Goal: Check status: Check status

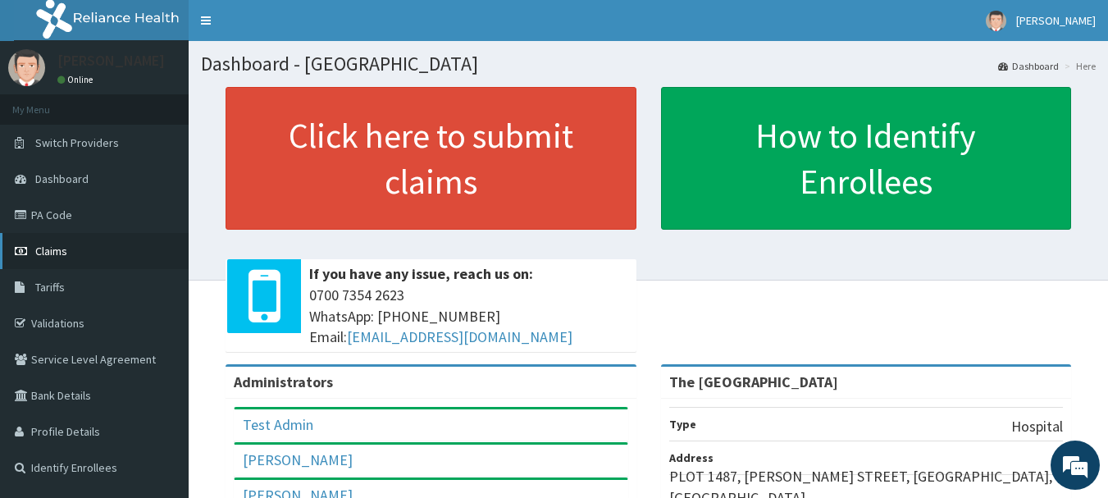
click at [57, 254] on span "Claims" at bounding box center [51, 250] width 32 height 15
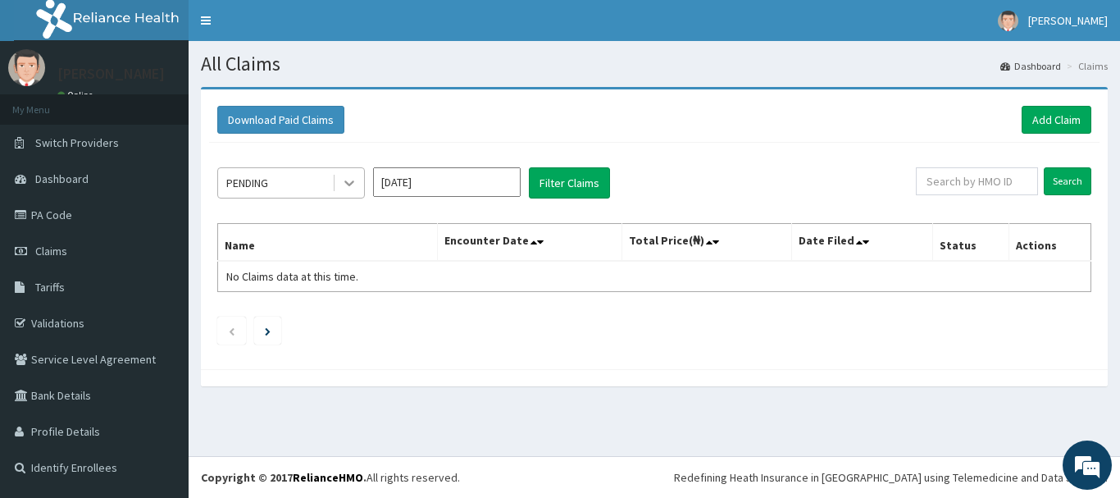
click at [348, 182] on icon at bounding box center [349, 183] width 16 height 16
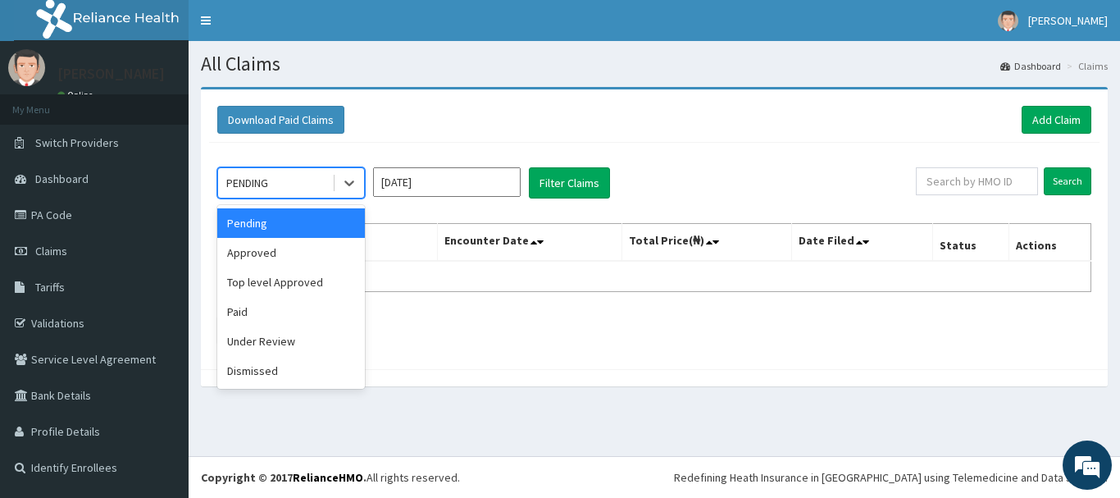
click at [502, 187] on input "[DATE]" at bounding box center [447, 182] width 148 height 30
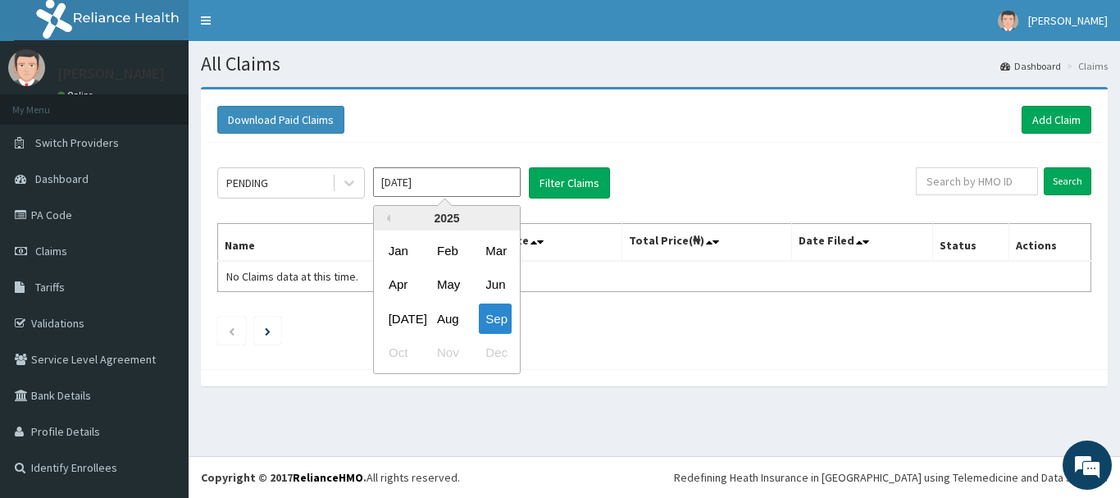
click at [485, 178] on input "[DATE]" at bounding box center [447, 182] width 148 height 30
click at [448, 286] on div "May" at bounding box center [446, 285] width 33 height 30
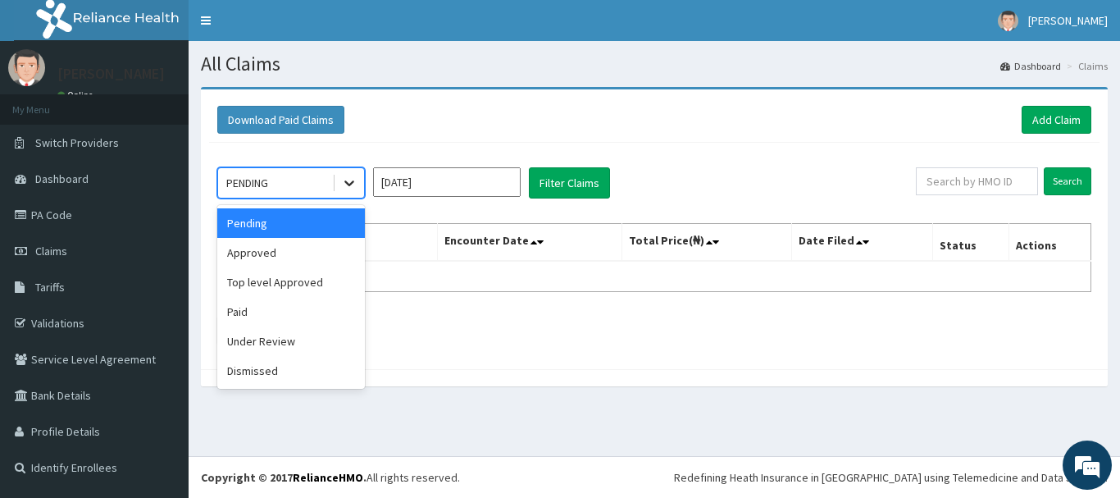
click at [350, 184] on icon at bounding box center [349, 184] width 10 height 6
click at [270, 318] on div "Paid" at bounding box center [291, 312] width 148 height 30
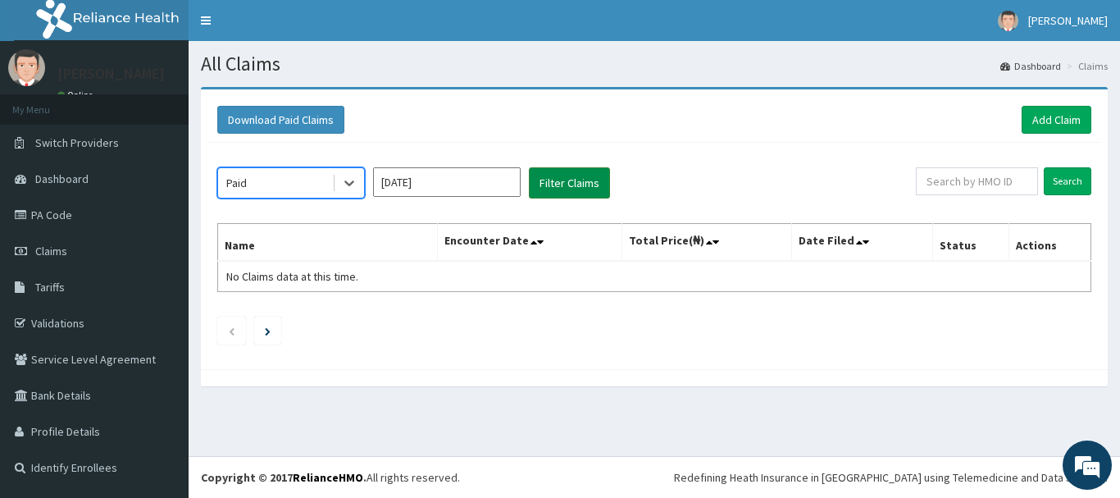
click at [573, 183] on button "Filter Claims" at bounding box center [569, 182] width 81 height 31
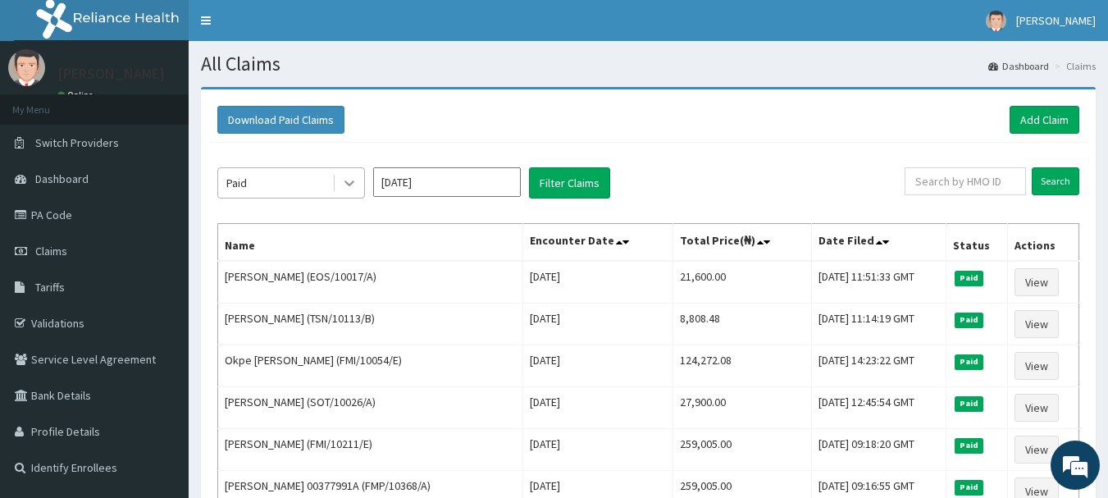
click at [351, 184] on icon at bounding box center [349, 184] width 10 height 6
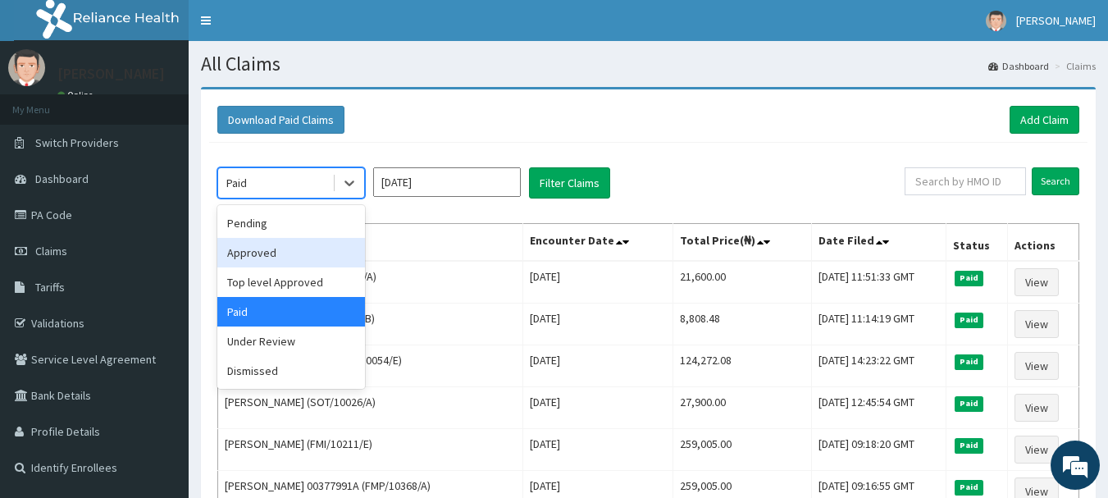
click at [262, 249] on div "Approved" at bounding box center [291, 253] width 148 height 30
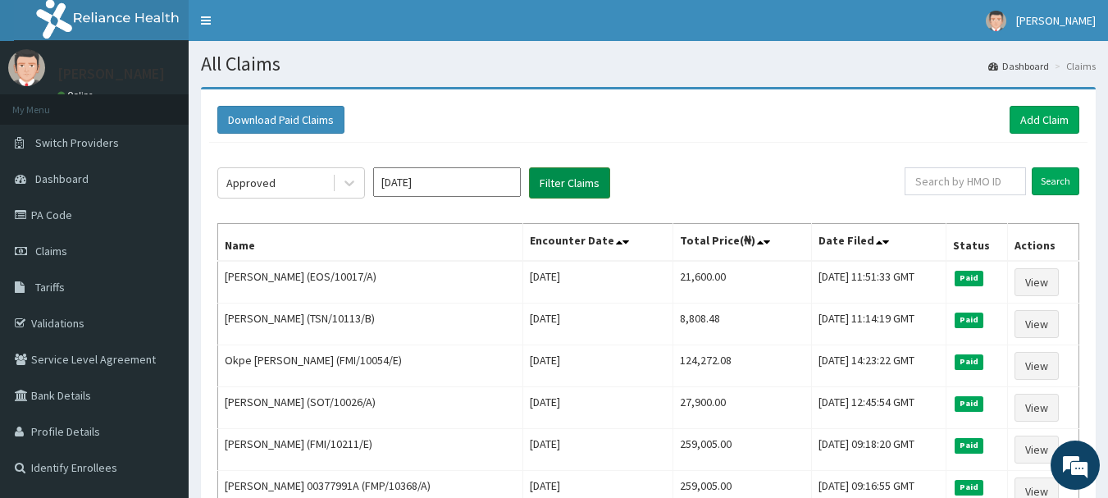
click at [575, 174] on button "Filter Claims" at bounding box center [569, 182] width 81 height 31
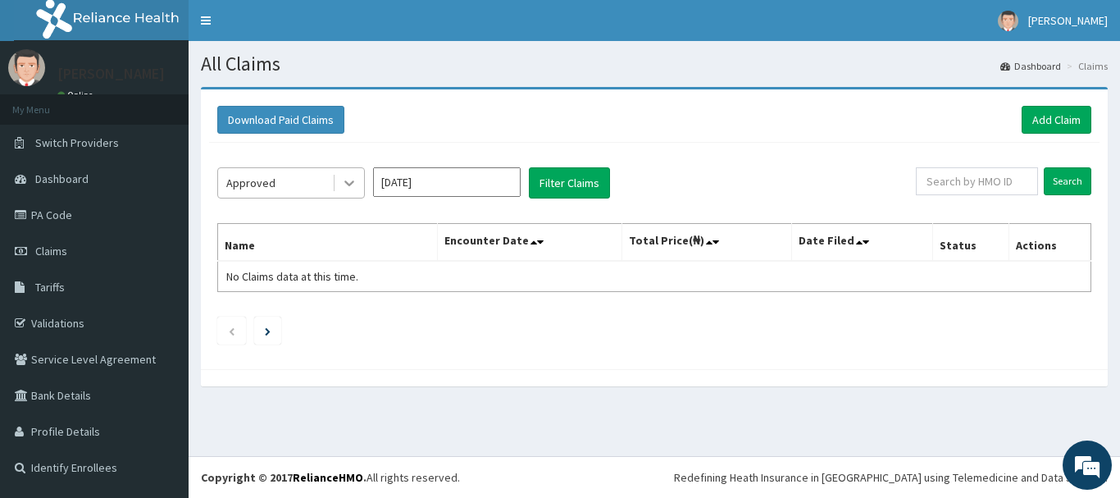
click at [351, 181] on icon at bounding box center [349, 183] width 16 height 16
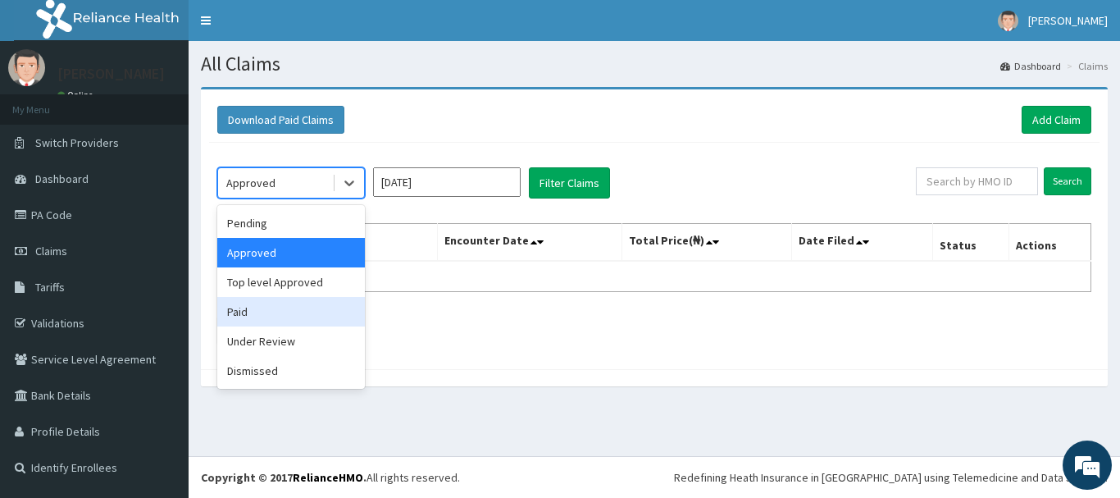
click at [242, 312] on div "Paid" at bounding box center [291, 312] width 148 height 30
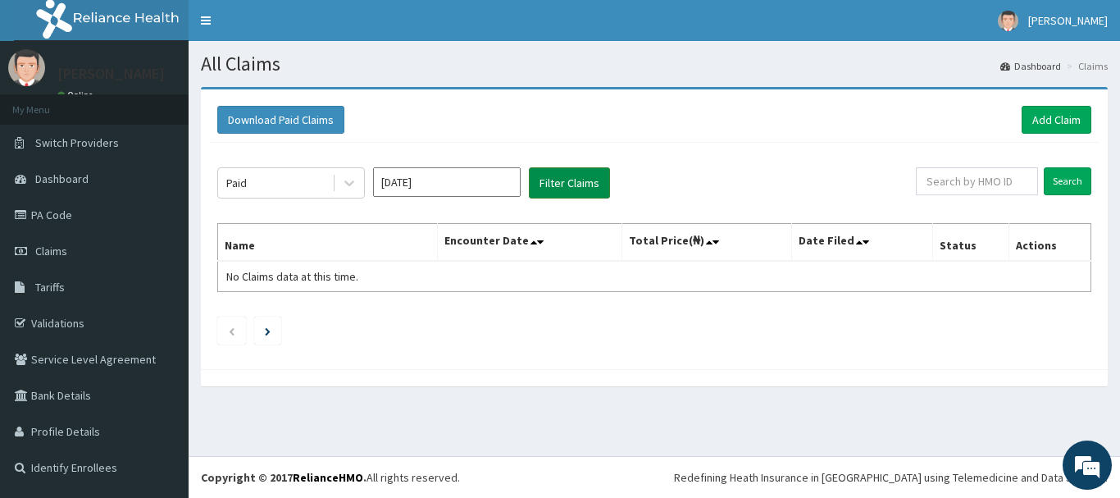
click at [557, 185] on button "Filter Claims" at bounding box center [569, 182] width 81 height 31
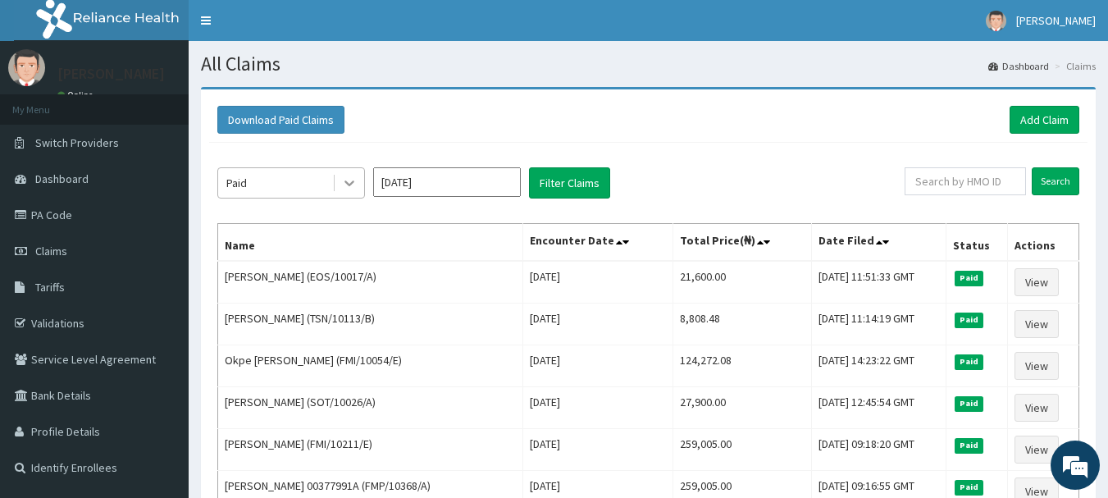
click at [352, 185] on icon at bounding box center [349, 183] width 16 height 16
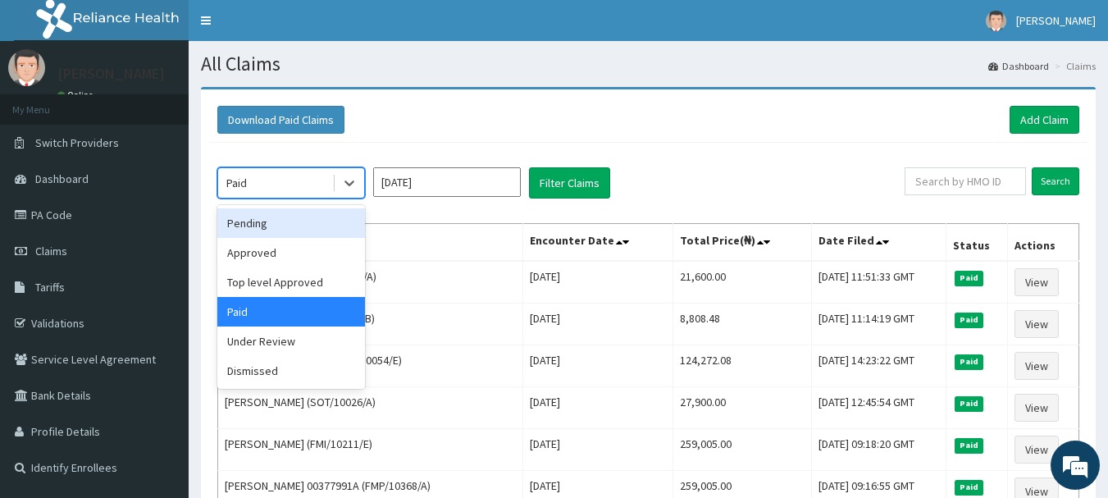
click at [268, 223] on div "Pending" at bounding box center [291, 223] width 148 height 30
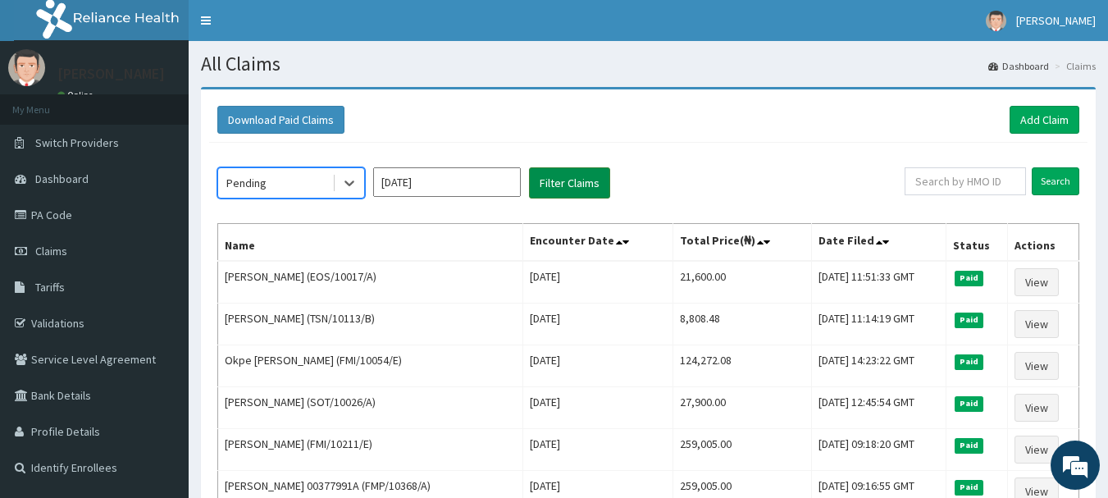
click at [554, 184] on button "Filter Claims" at bounding box center [569, 182] width 81 height 31
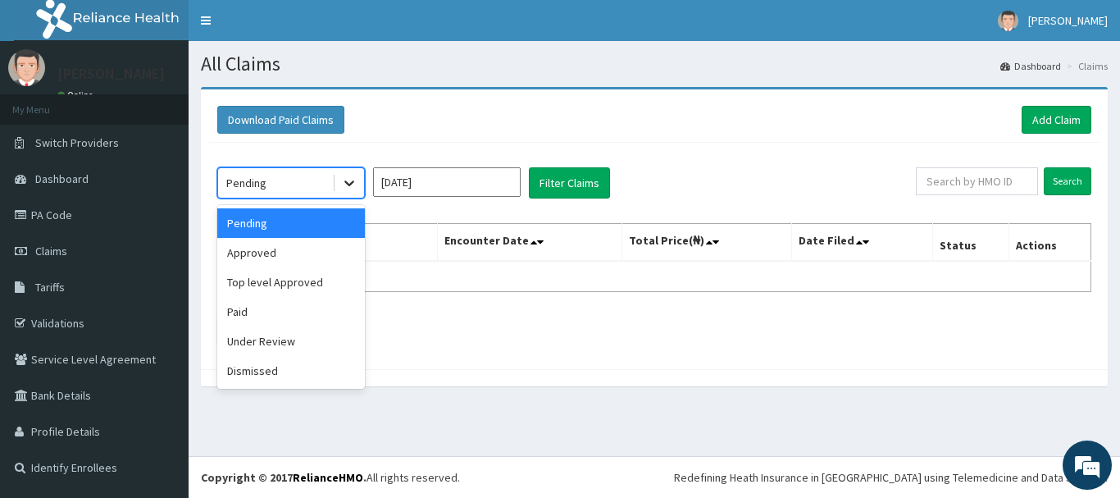
click at [350, 187] on icon at bounding box center [349, 183] width 16 height 16
click at [272, 307] on div "Paid" at bounding box center [291, 312] width 148 height 30
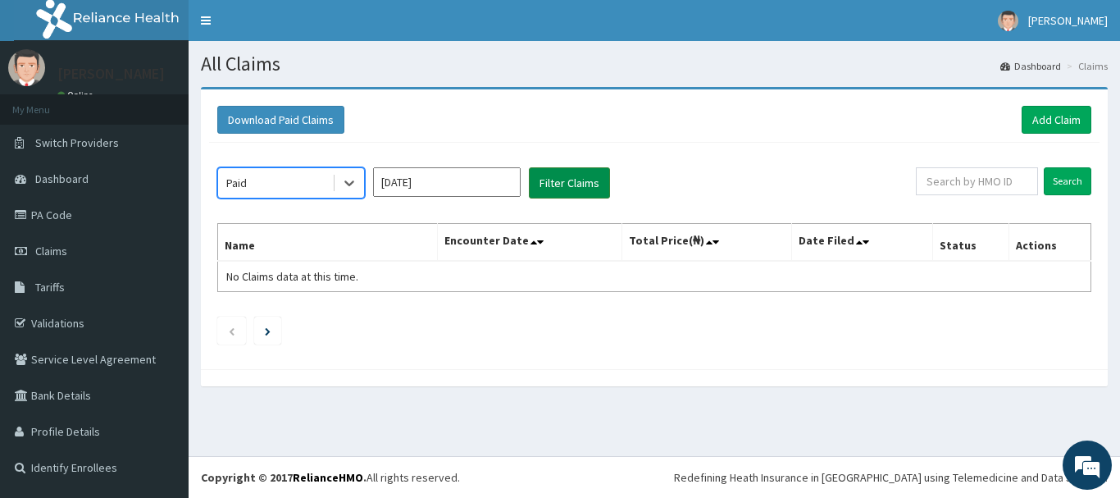
click at [560, 184] on button "Filter Claims" at bounding box center [569, 182] width 81 height 31
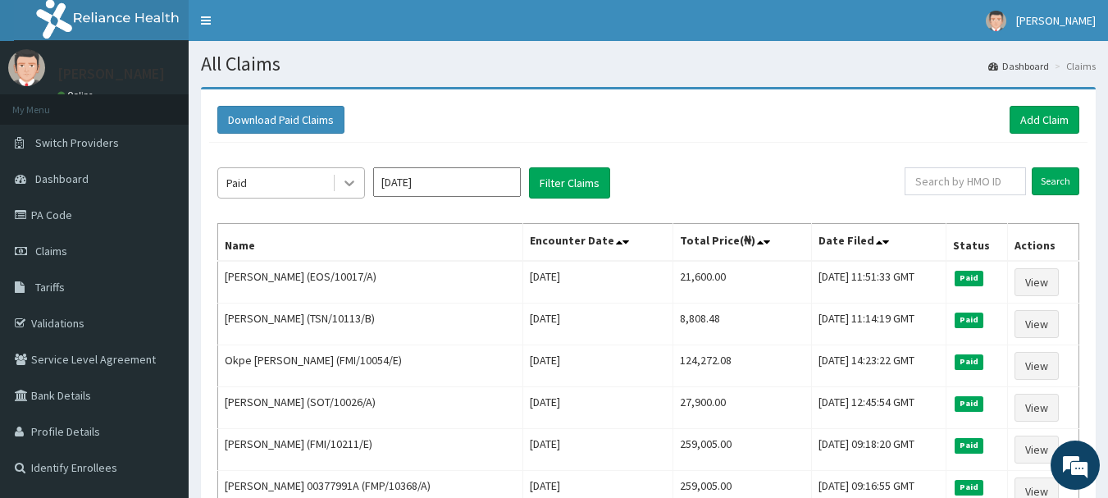
click at [344, 177] on icon at bounding box center [349, 183] width 16 height 16
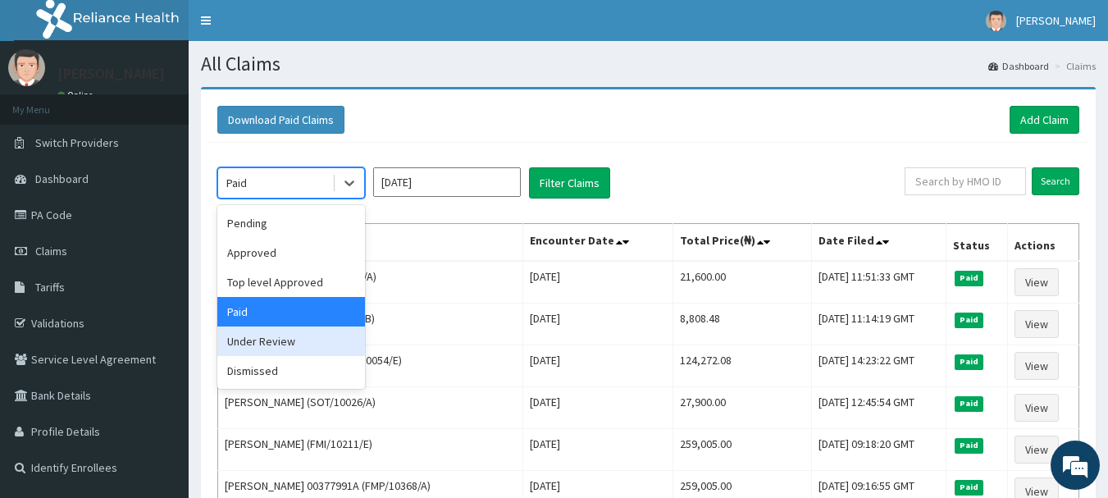
click at [248, 348] on div "Under Review" at bounding box center [291, 341] width 148 height 30
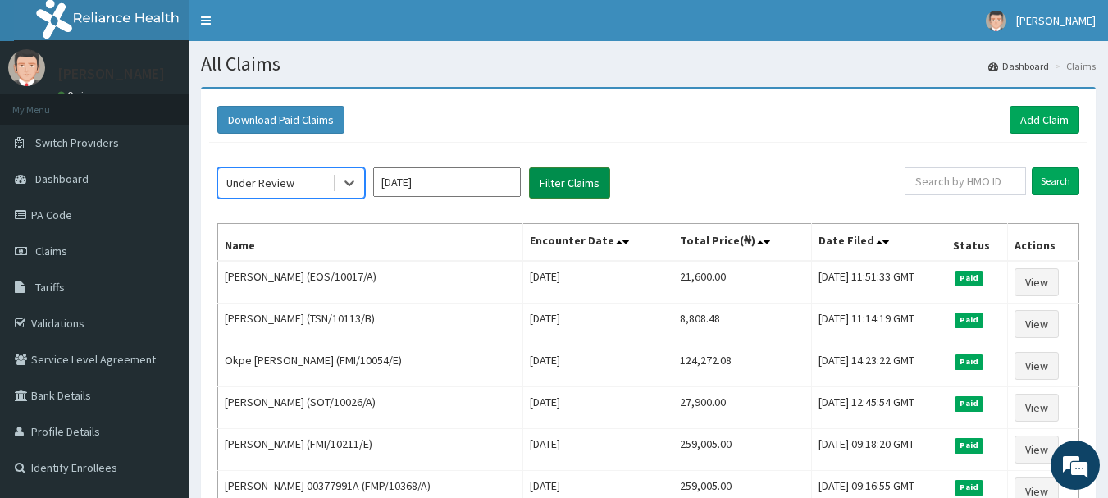
click at [557, 180] on button "Filter Claims" at bounding box center [569, 182] width 81 height 31
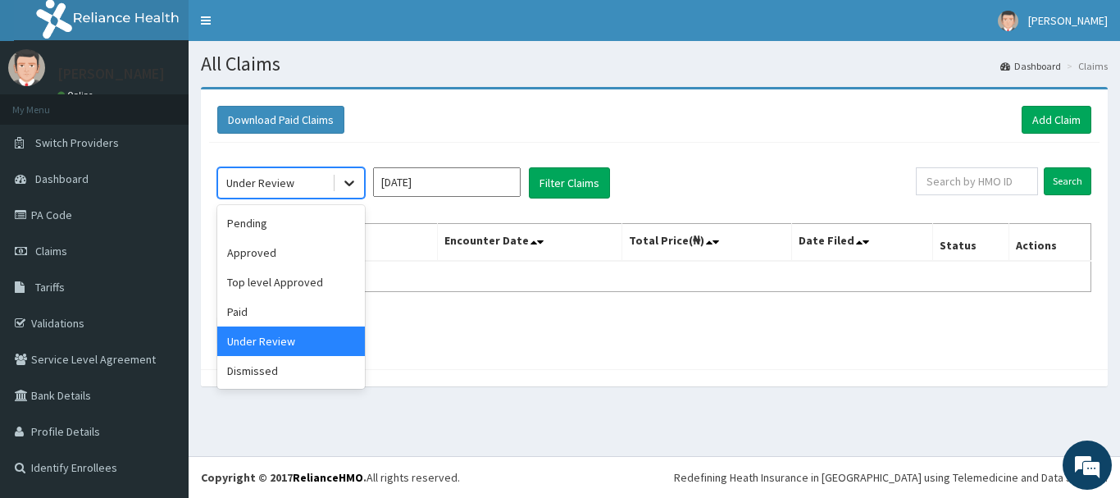
click at [348, 183] on icon at bounding box center [349, 183] width 16 height 16
click at [231, 307] on div "Paid" at bounding box center [291, 312] width 148 height 30
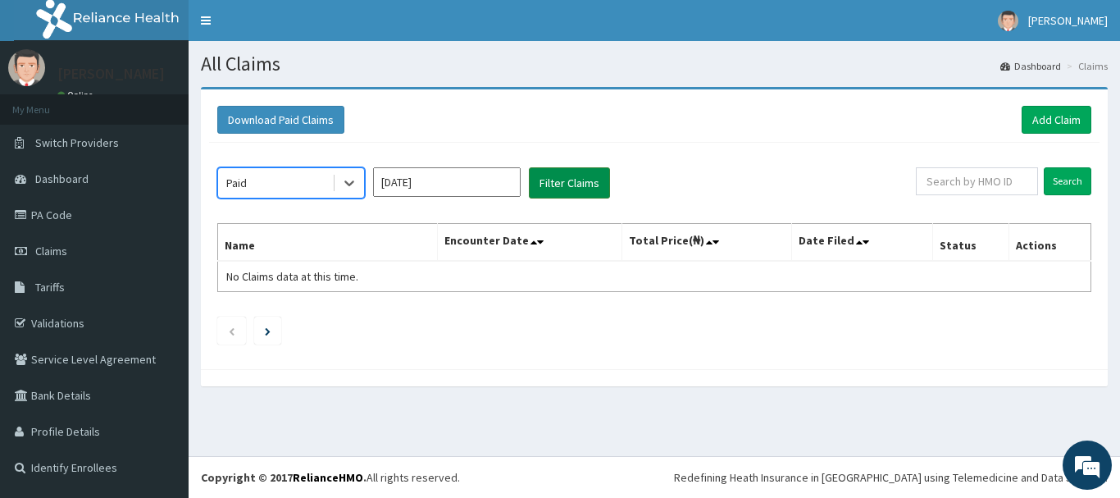
click at [568, 180] on button "Filter Claims" at bounding box center [569, 182] width 81 height 31
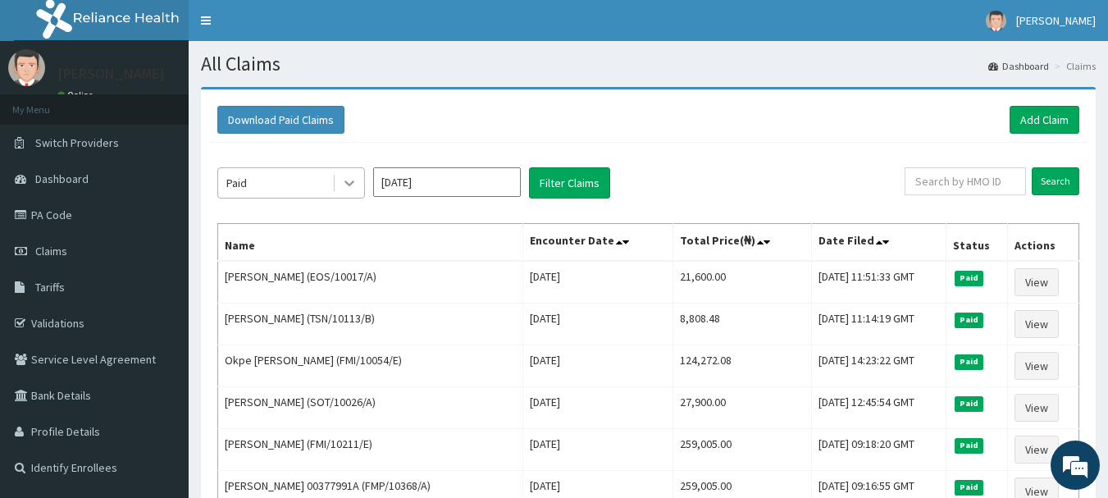
click at [346, 182] on icon at bounding box center [349, 184] width 10 height 6
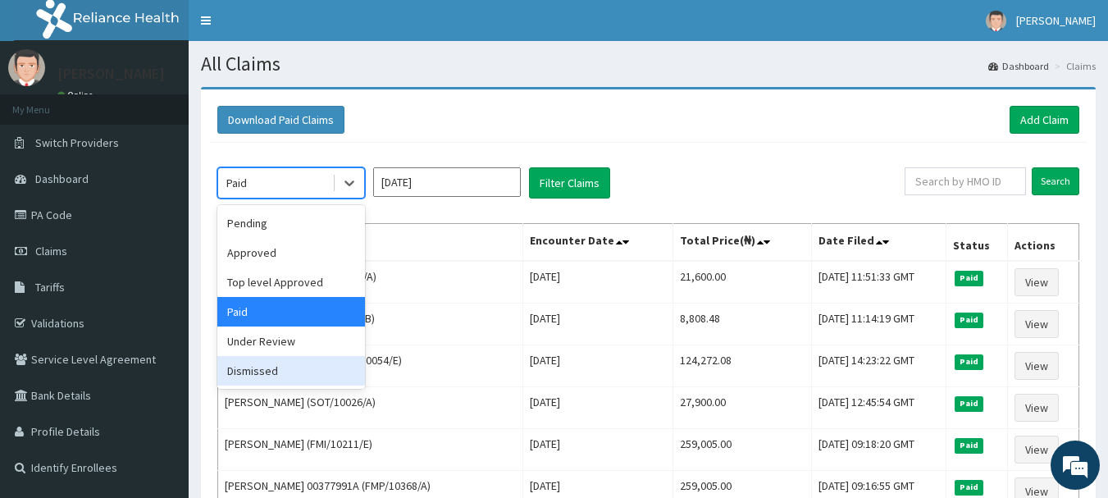
click at [251, 371] on div "Dismissed" at bounding box center [291, 371] width 148 height 30
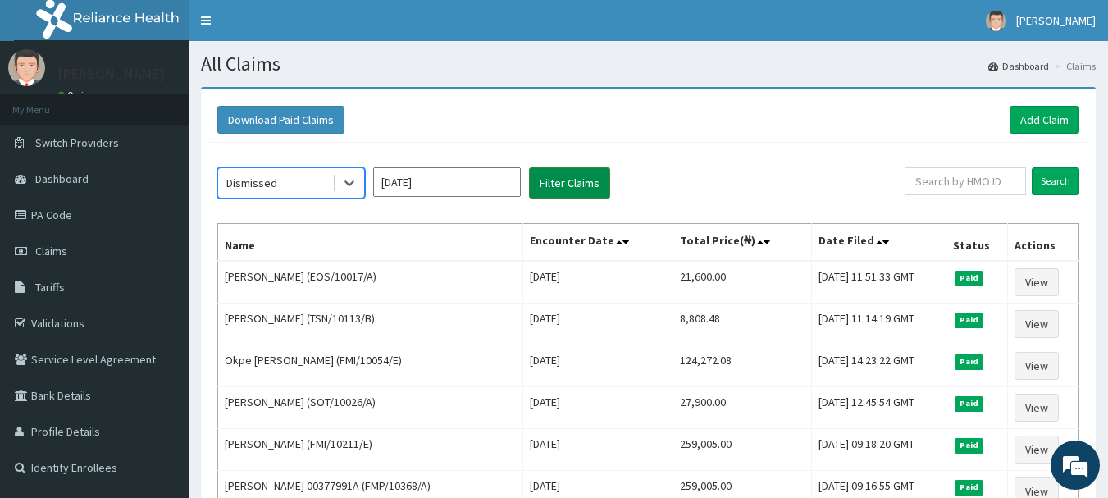
click at [580, 185] on button "Filter Claims" at bounding box center [569, 182] width 81 height 31
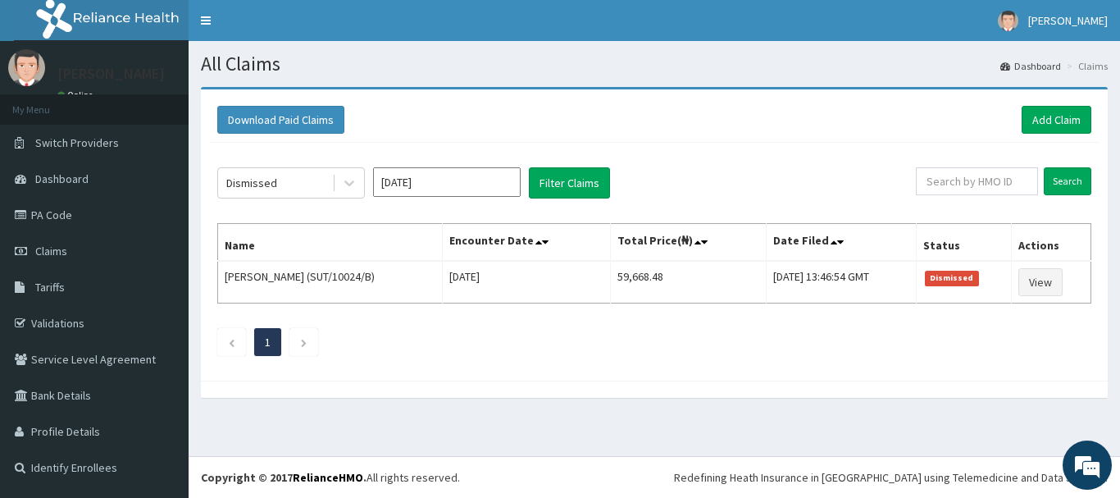
click at [466, 188] on input "May 2025" at bounding box center [447, 182] width 148 height 30
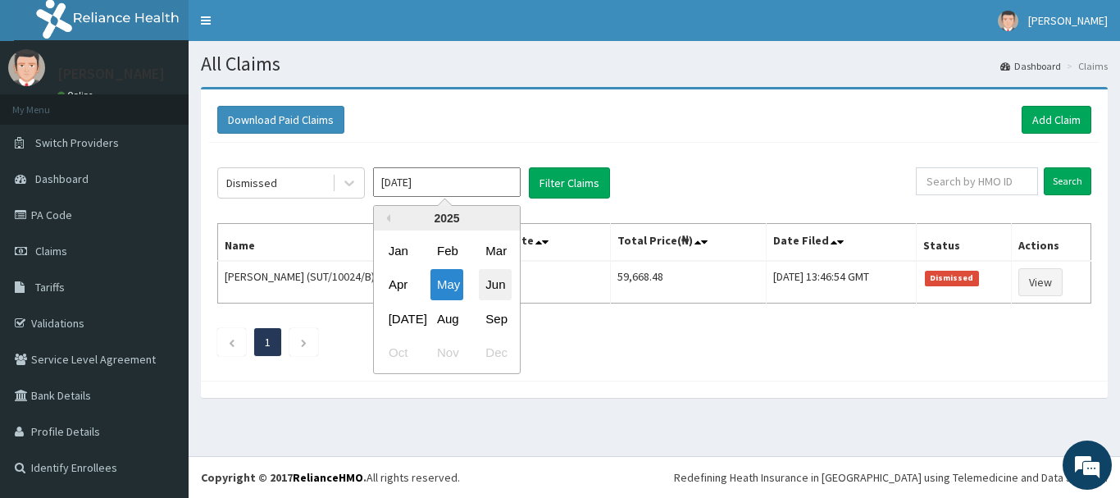
click at [497, 287] on div "Jun" at bounding box center [495, 285] width 33 height 30
type input "Jun 2025"
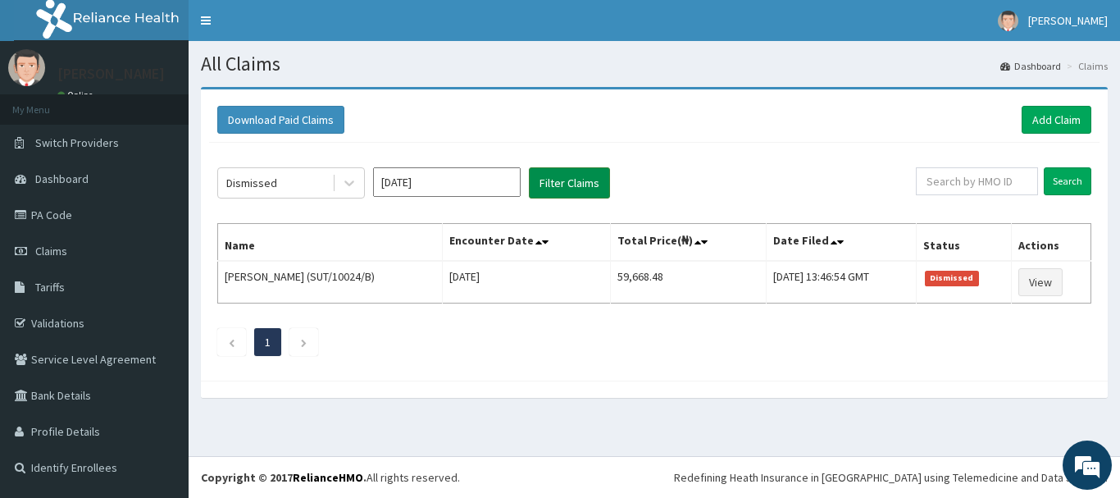
click at [563, 172] on button "Filter Claims" at bounding box center [569, 182] width 81 height 31
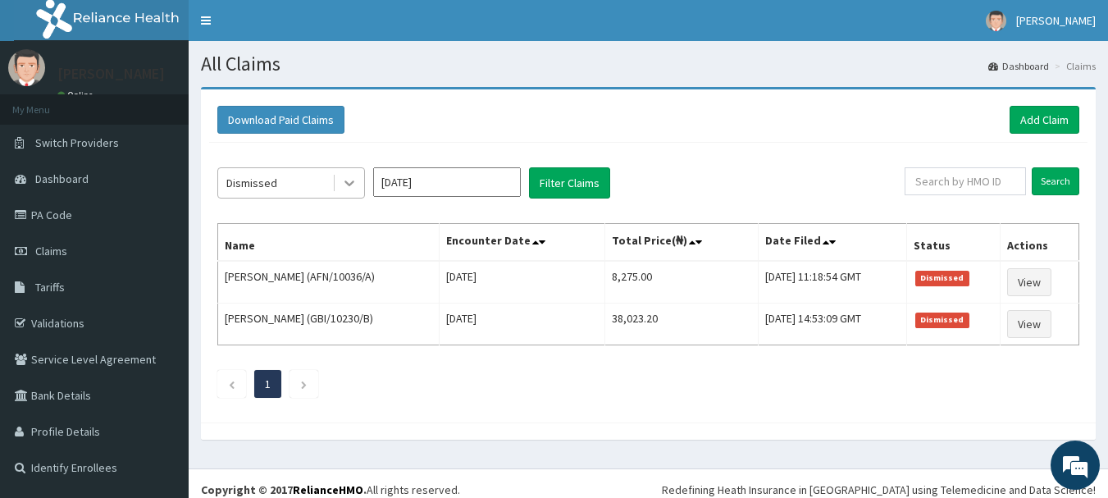
click at [354, 180] on icon at bounding box center [349, 183] width 16 height 16
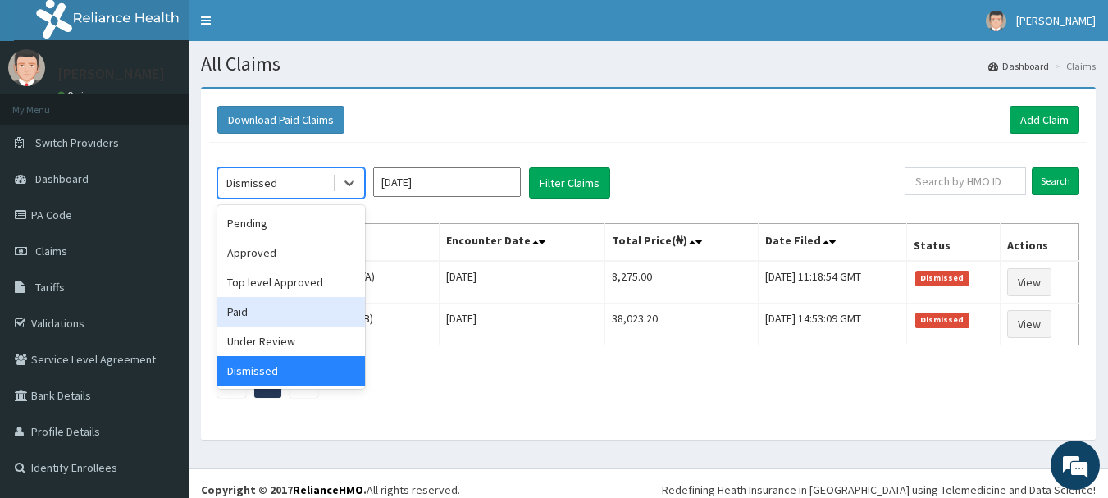
click at [252, 311] on div "Paid" at bounding box center [291, 312] width 148 height 30
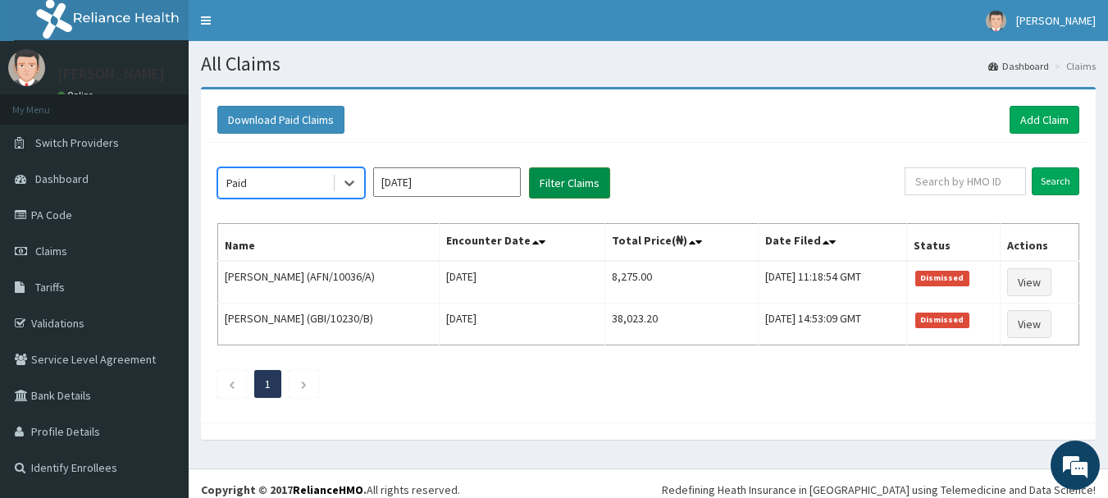
click at [547, 183] on button "Filter Claims" at bounding box center [569, 182] width 81 height 31
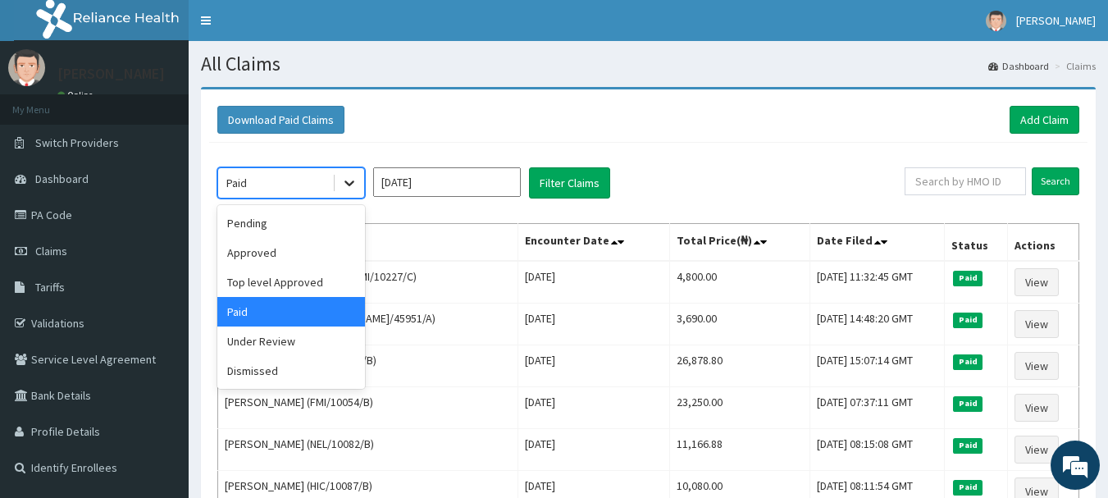
click at [351, 186] on icon at bounding box center [349, 183] width 16 height 16
click at [284, 344] on div "Under Review" at bounding box center [291, 341] width 148 height 30
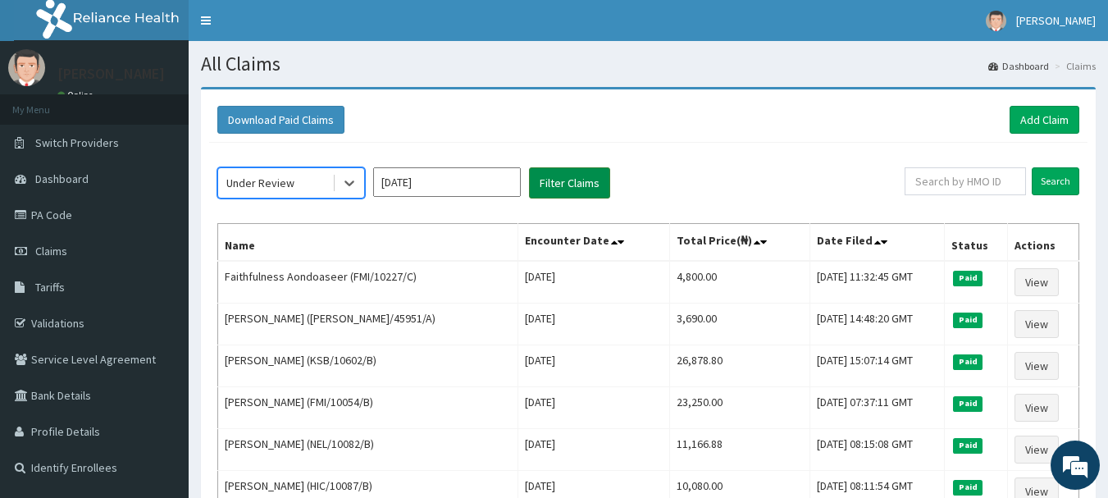
click at [573, 178] on button "Filter Claims" at bounding box center [569, 182] width 81 height 31
